Goal: Information Seeking & Learning: Learn about a topic

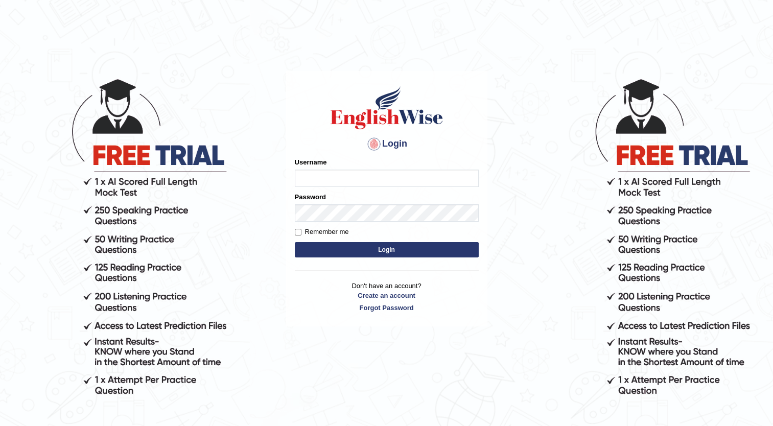
click at [364, 179] on input "Username" at bounding box center [387, 178] width 184 height 17
drag, startPoint x: 356, startPoint y: 175, endPoint x: 254, endPoint y: 173, distance: 101.2
click at [254, 173] on body "Login Please fix the following errors: Username zafarpg3200973 Password Remembe…" at bounding box center [386, 252] width 773 height 426
type input "zafarpg3200973"
click at [306, 228] on label "Remember me" at bounding box center [322, 232] width 54 height 10
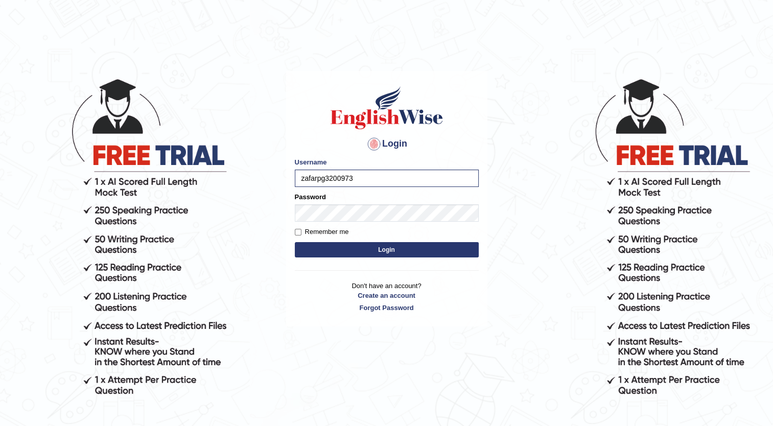
click at [301, 229] on input "Remember me" at bounding box center [298, 232] width 7 height 7
checkbox input "true"
click at [319, 247] on button "Login" at bounding box center [387, 249] width 184 height 15
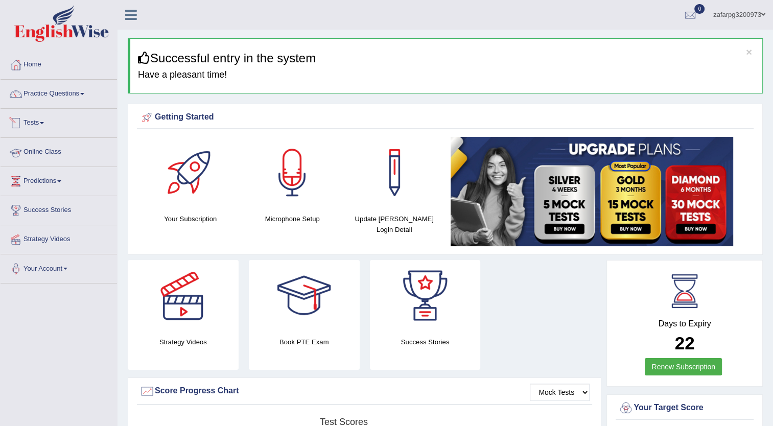
click at [45, 144] on link "Online Class" at bounding box center [59, 151] width 116 height 26
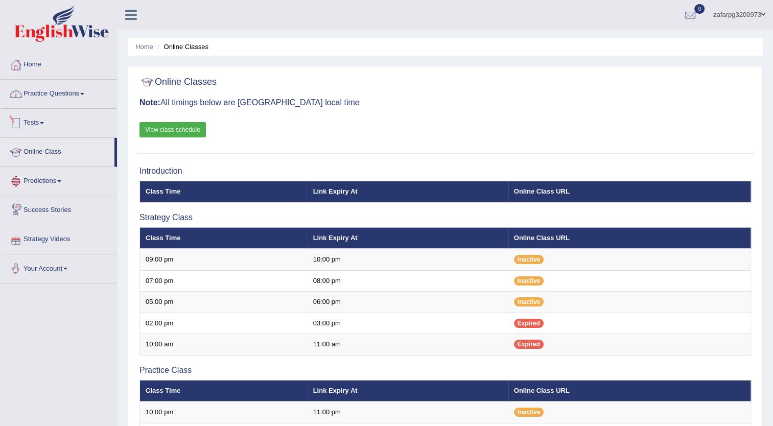
click at [49, 96] on link "Practice Questions" at bounding box center [59, 93] width 116 height 26
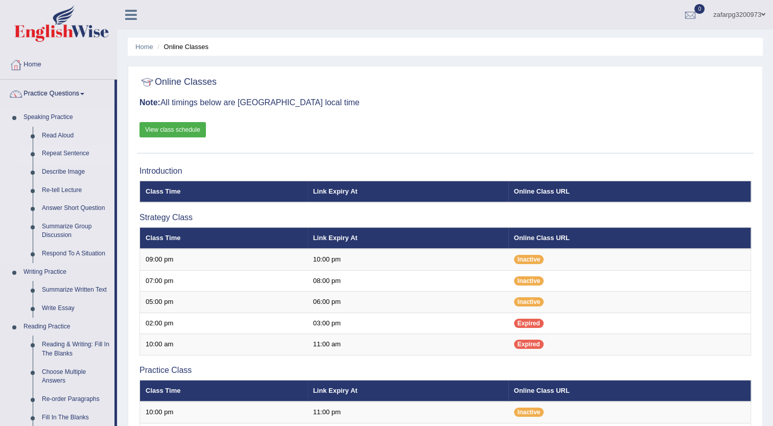
click at [58, 145] on link "Repeat Sentence" at bounding box center [75, 154] width 77 height 18
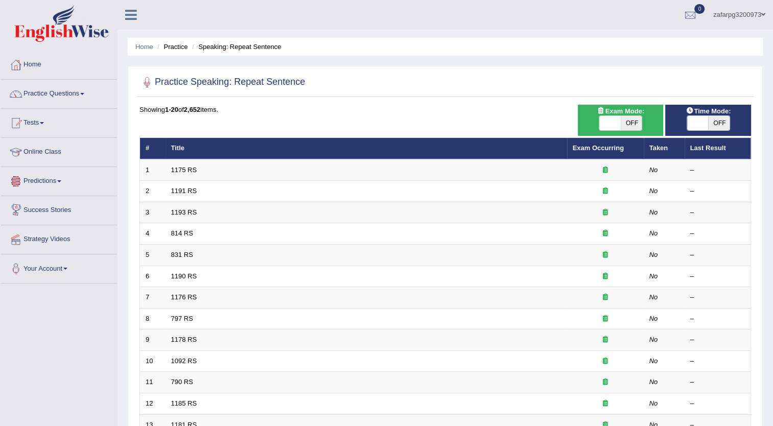
click at [35, 180] on link "Predictions" at bounding box center [59, 180] width 116 height 26
click at [41, 152] on link "Online Class" at bounding box center [59, 151] width 116 height 26
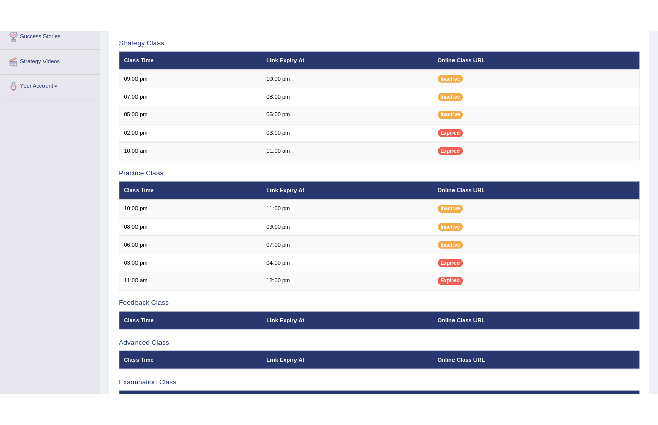
scroll to position [153, 0]
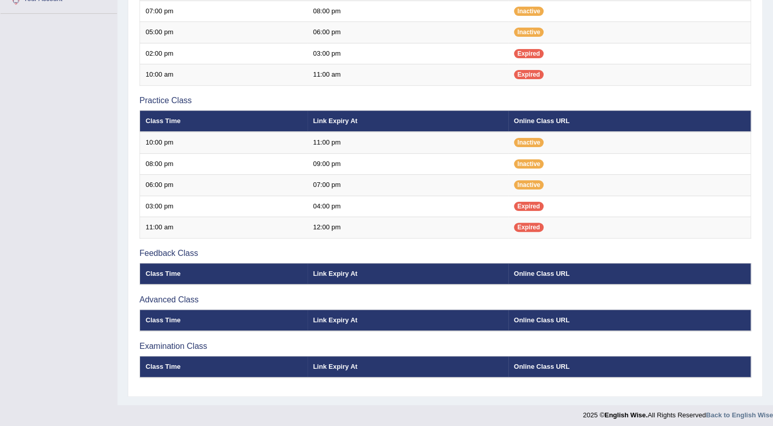
scroll to position [17, 0]
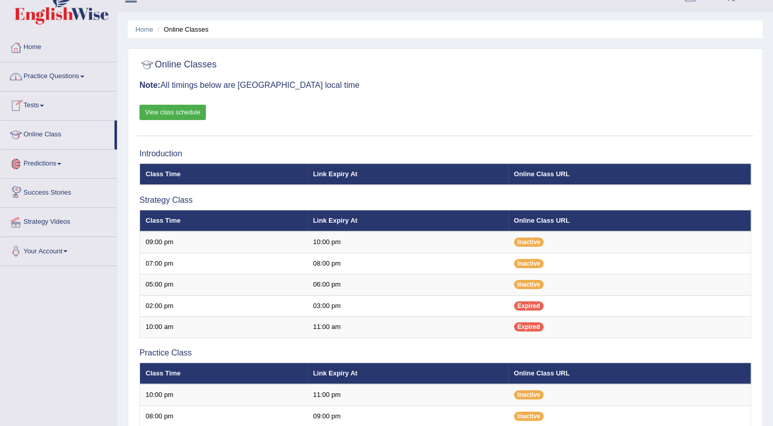
click at [182, 112] on link "View class schedule" at bounding box center [172, 112] width 66 height 15
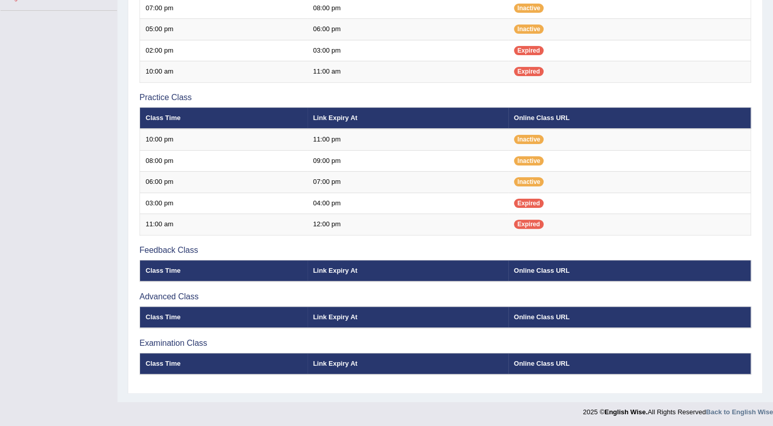
scroll to position [139, 0]
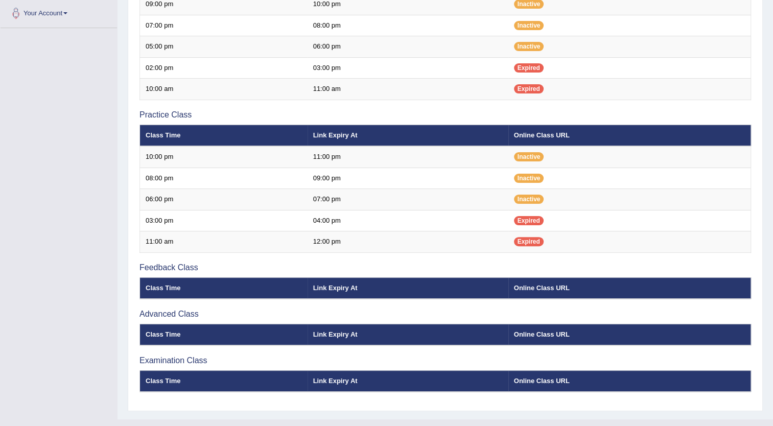
scroll to position [51, 0]
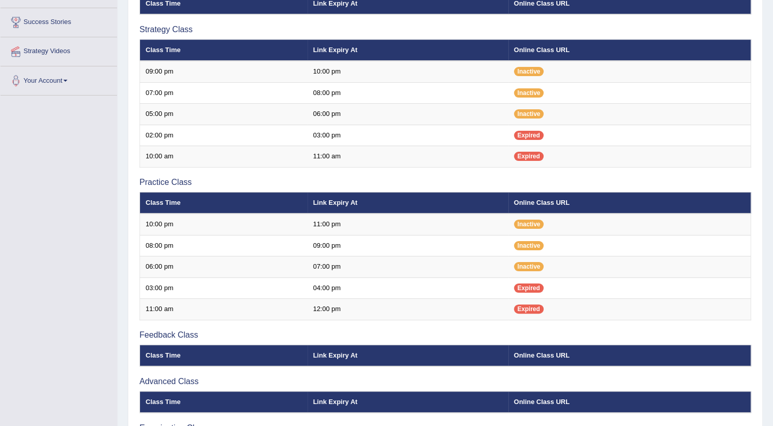
scroll to position [204, 0]
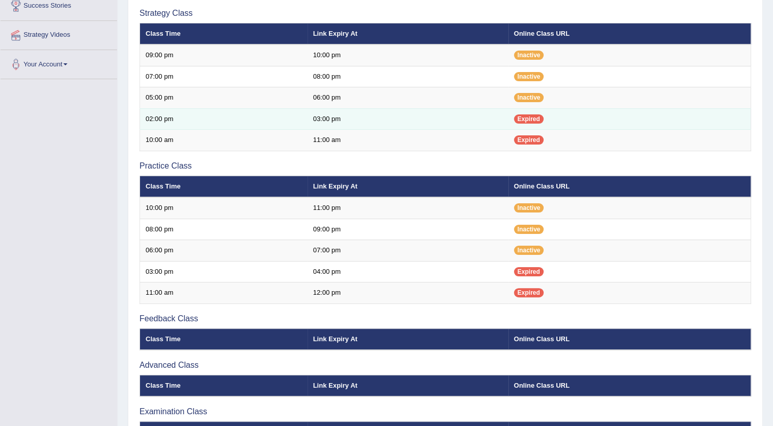
click at [683, 109] on td "Expired" at bounding box center [629, 118] width 243 height 21
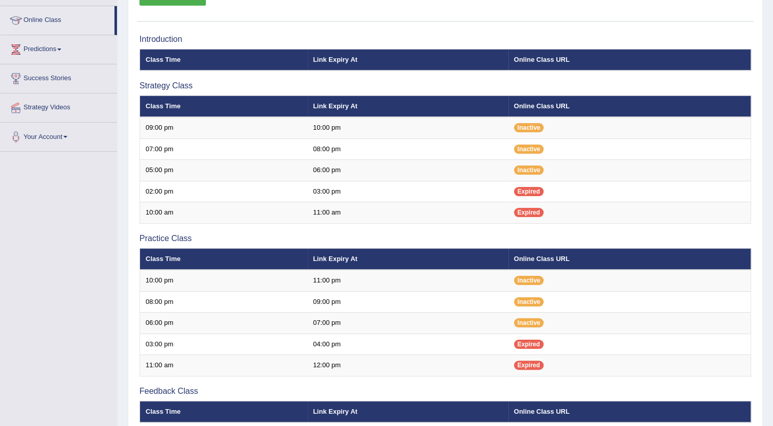
scroll to position [171, 0]
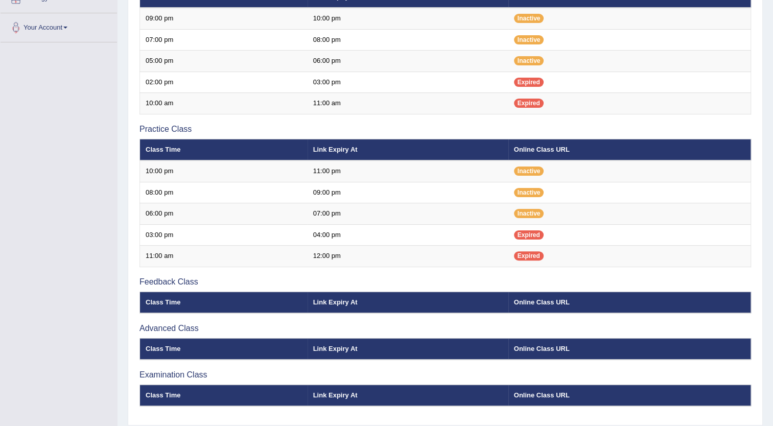
scroll to position [37, 0]
